Goal: Navigation & Orientation: Find specific page/section

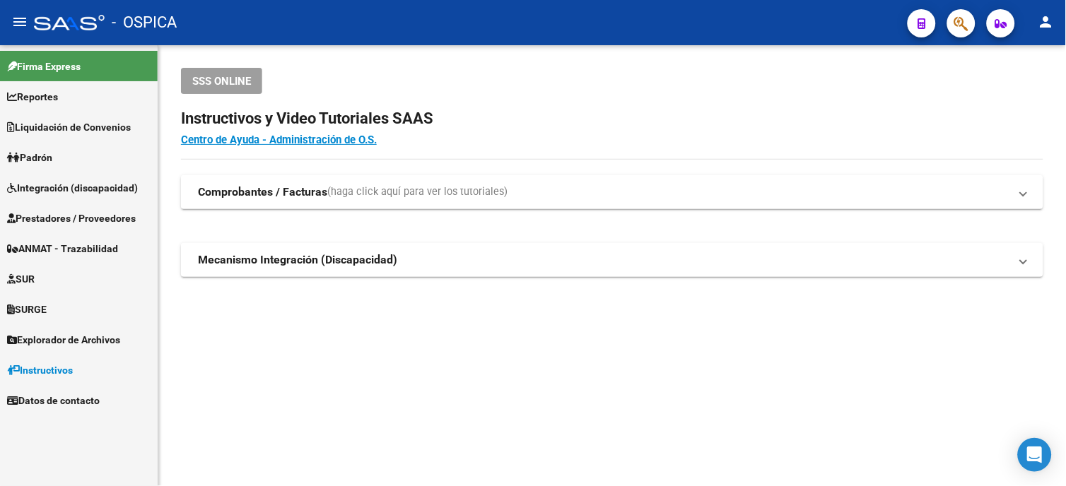
click at [1051, 19] on mat-icon "person" at bounding box center [1046, 21] width 17 height 17
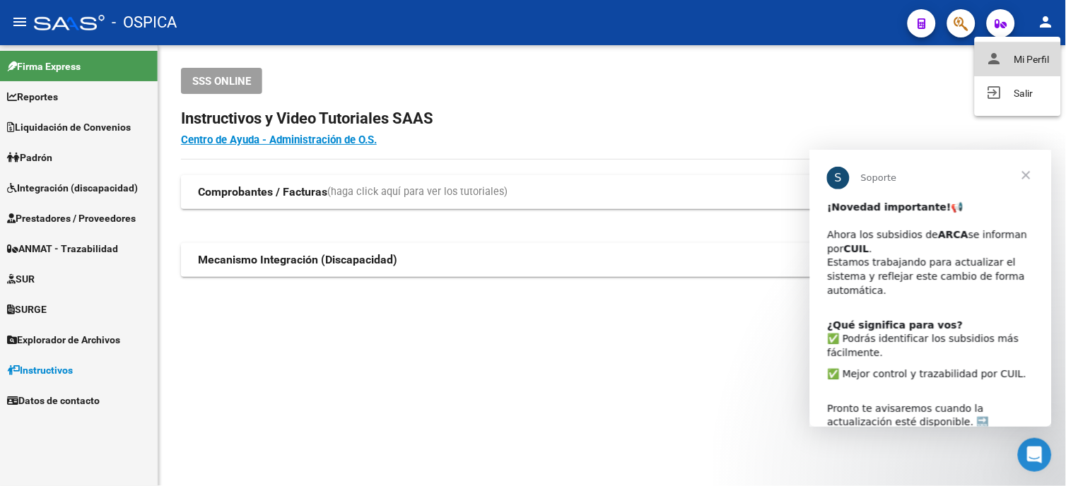
click at [1041, 61] on button "person Mi Perfil" at bounding box center [1018, 59] width 86 height 34
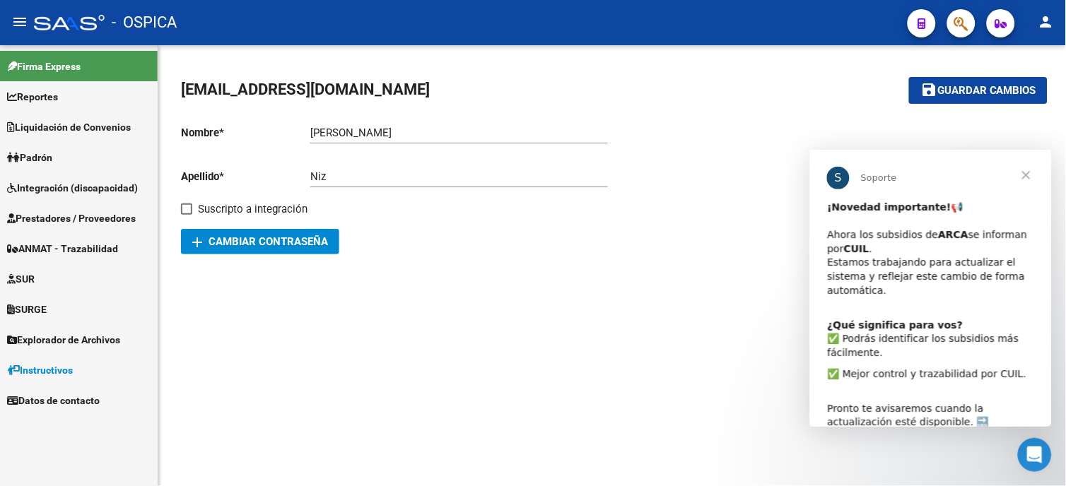
click at [884, 61] on div "[EMAIL_ADDRESS][DOMAIN_NAME] save Guardar cambios Nombre * [PERSON_NAME] Ingres…" at bounding box center [612, 166] width 908 height 243
click at [1002, 23] on icon "button" at bounding box center [1001, 23] width 12 height 11
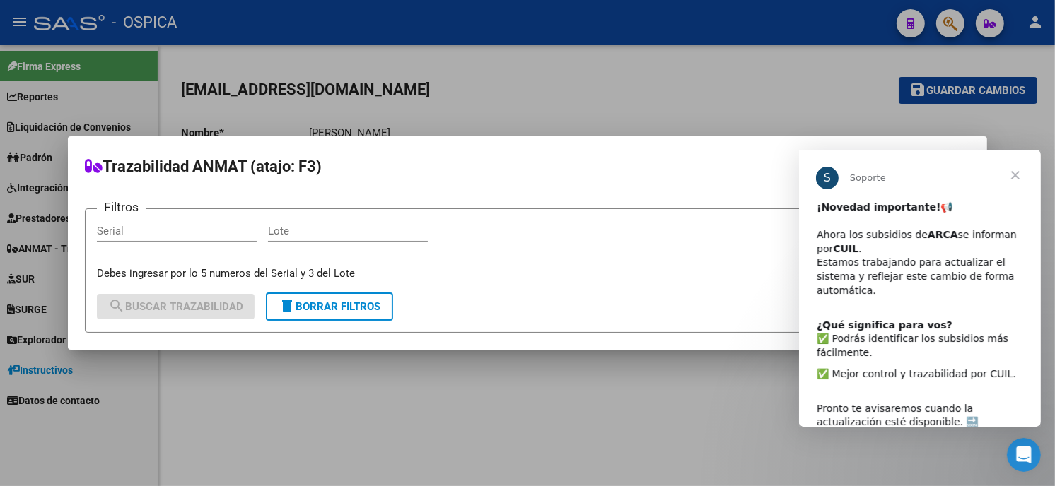
click at [1016, 178] on span "Cerrar" at bounding box center [1014, 175] width 51 height 51
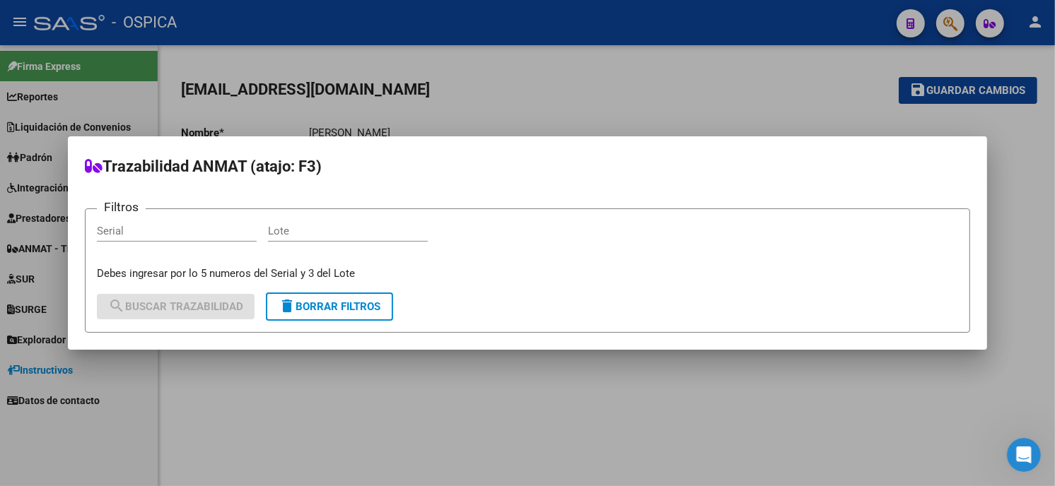
click at [509, 73] on div at bounding box center [527, 243] width 1055 height 486
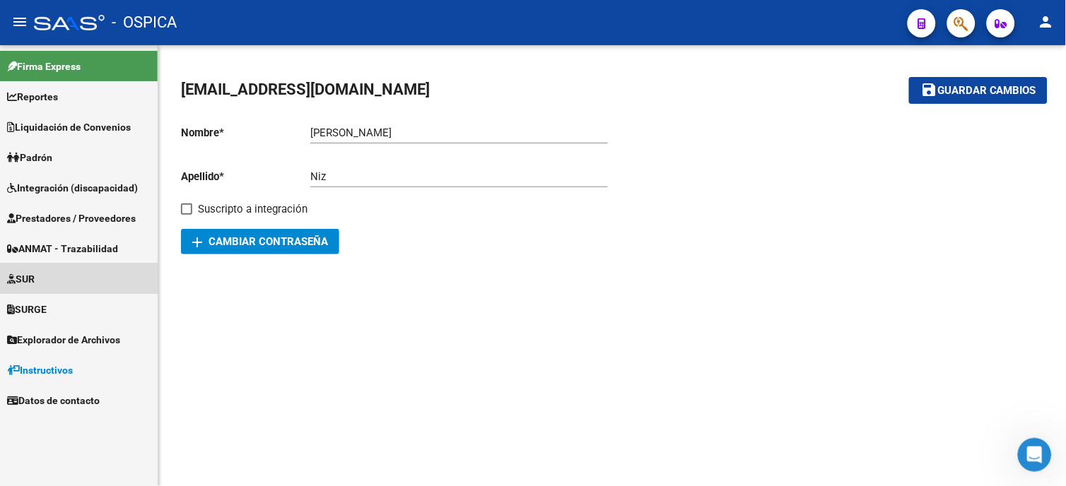
click at [35, 281] on span "SUR" at bounding box center [21, 279] width 28 height 16
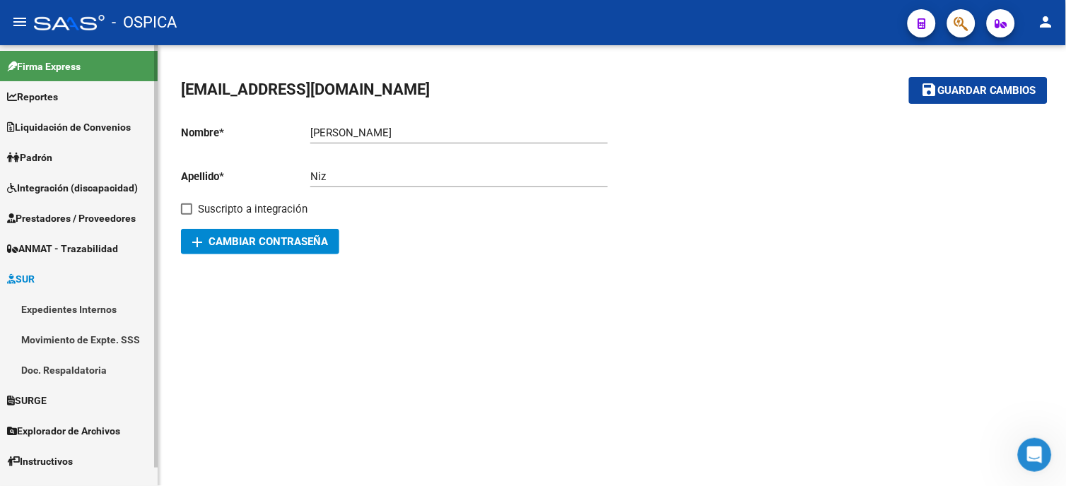
click at [29, 405] on span "SURGE" at bounding box center [27, 401] width 40 height 16
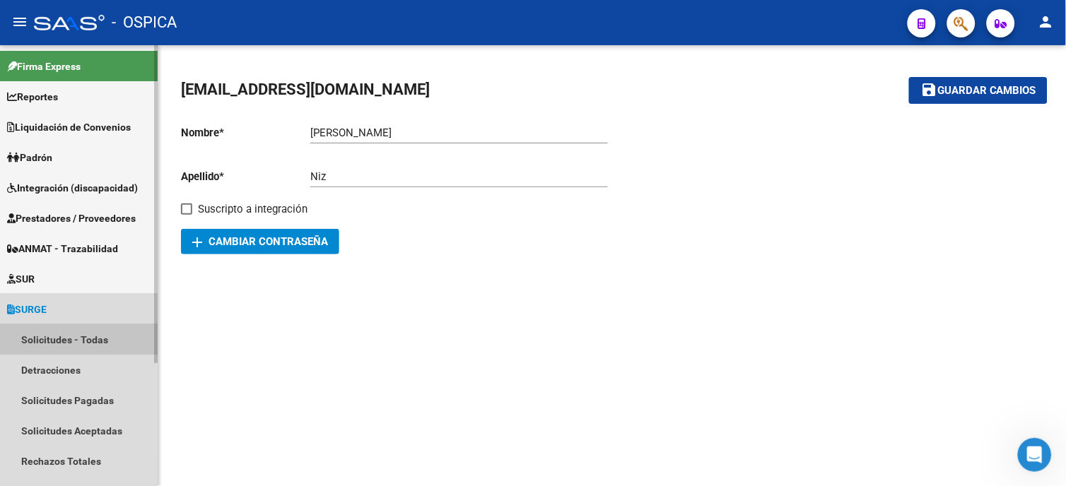
click at [110, 345] on link "Solicitudes - Todas" at bounding box center [79, 339] width 158 height 30
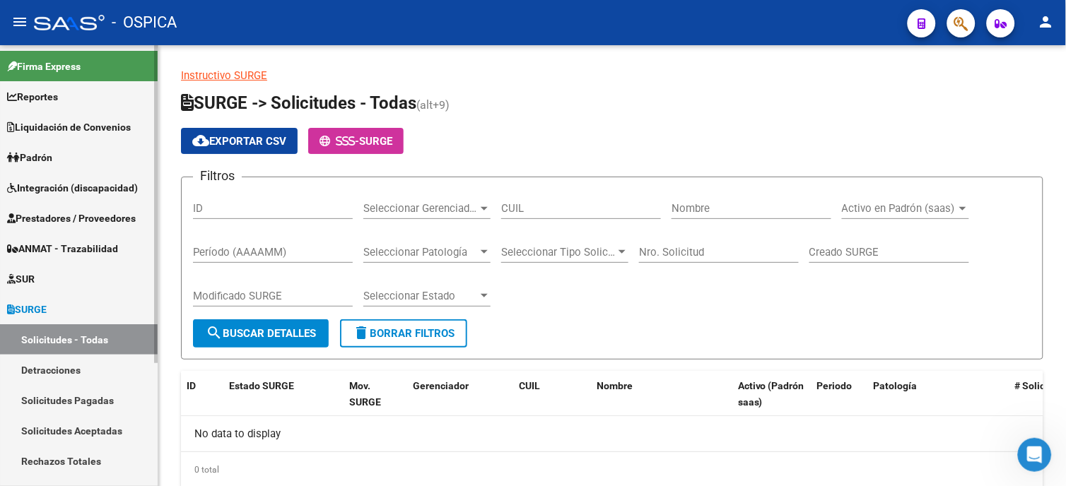
scroll to position [172, 0]
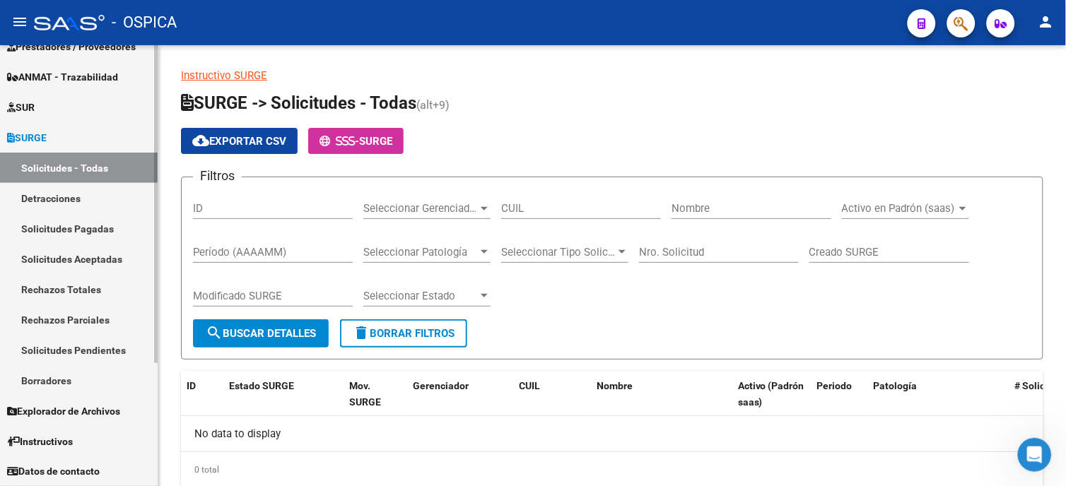
click at [60, 300] on link "Rechazos Totales" at bounding box center [79, 289] width 158 height 30
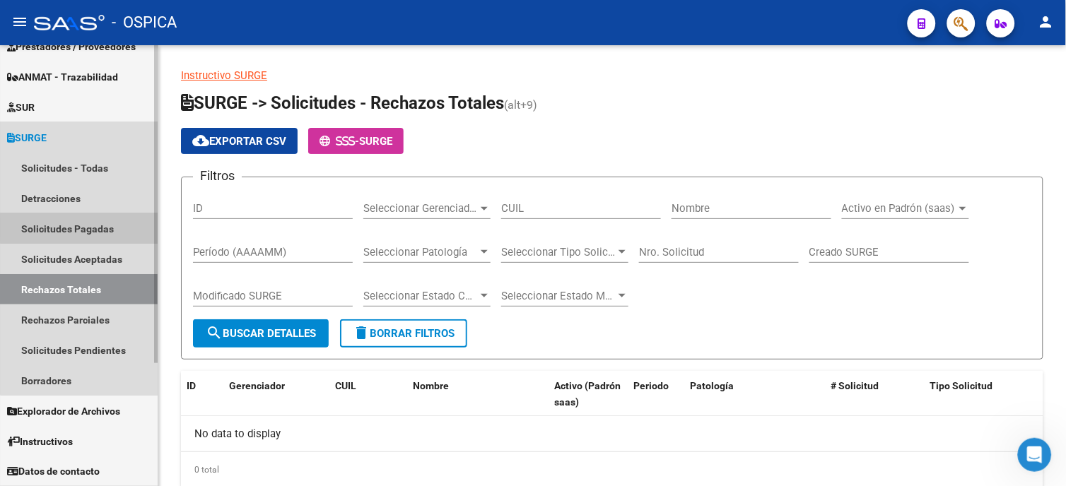
click at [81, 228] on link "Solicitudes Pagadas" at bounding box center [79, 228] width 158 height 30
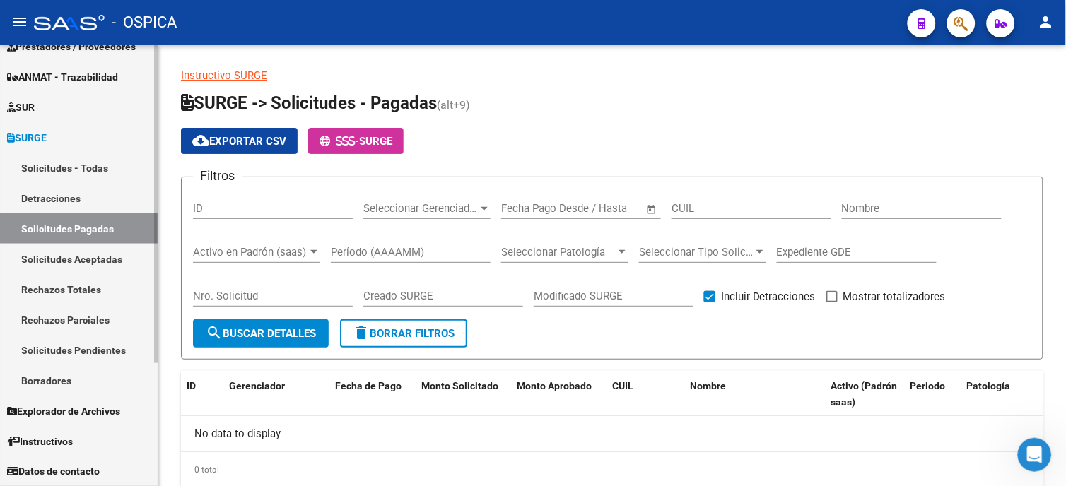
click at [116, 353] on link "Solicitudes Pendientes" at bounding box center [79, 350] width 158 height 30
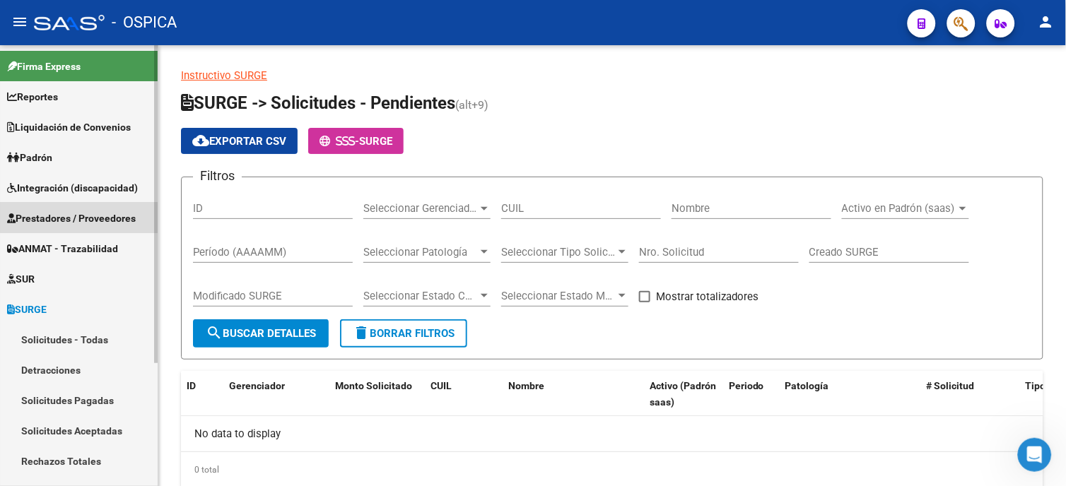
click at [81, 215] on span "Prestadores / Proveedores" at bounding box center [71, 219] width 129 height 16
